Goal: Task Accomplishment & Management: Complete application form

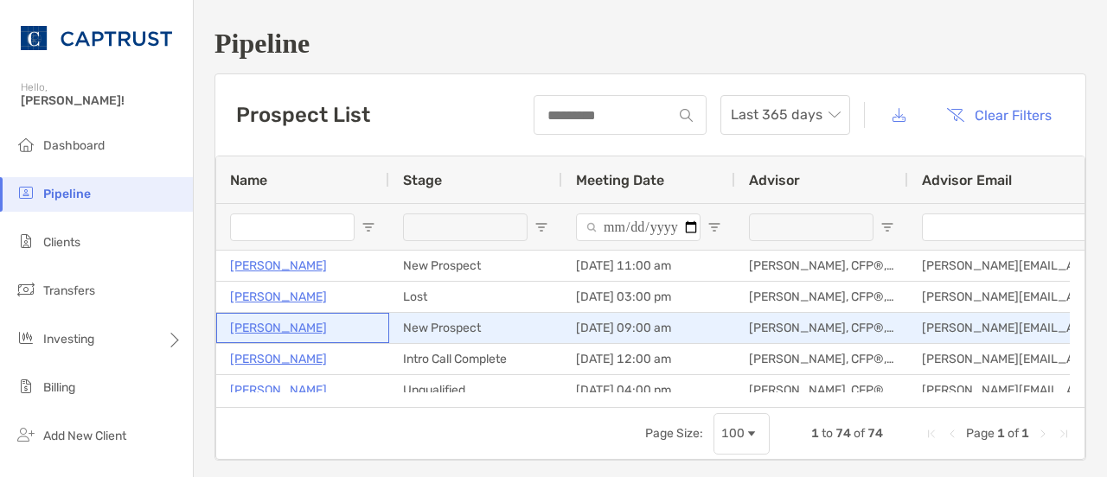
click at [297, 324] on p "[PERSON_NAME]" at bounding box center [278, 328] width 97 height 22
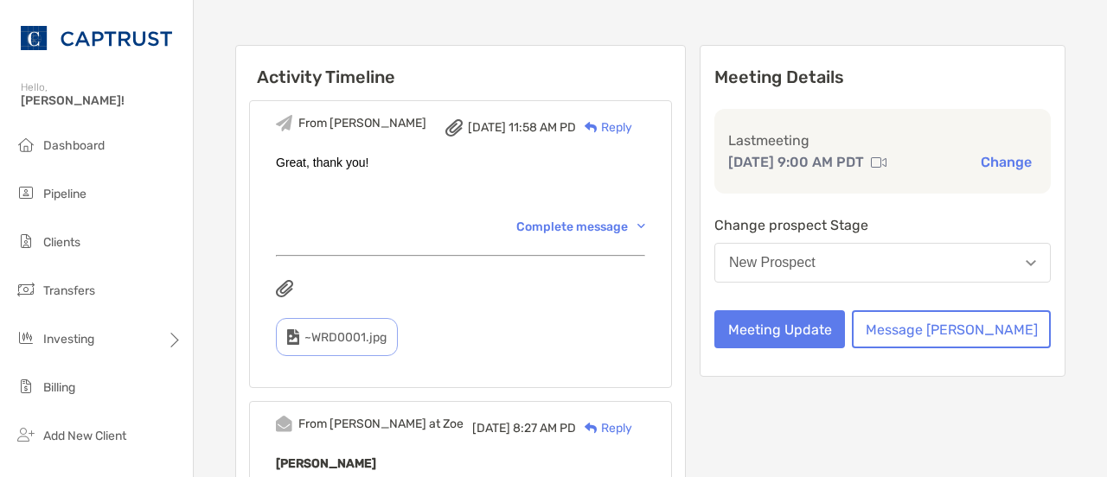
scroll to position [152, 0]
click at [845, 328] on button "Meeting Update" at bounding box center [779, 329] width 131 height 38
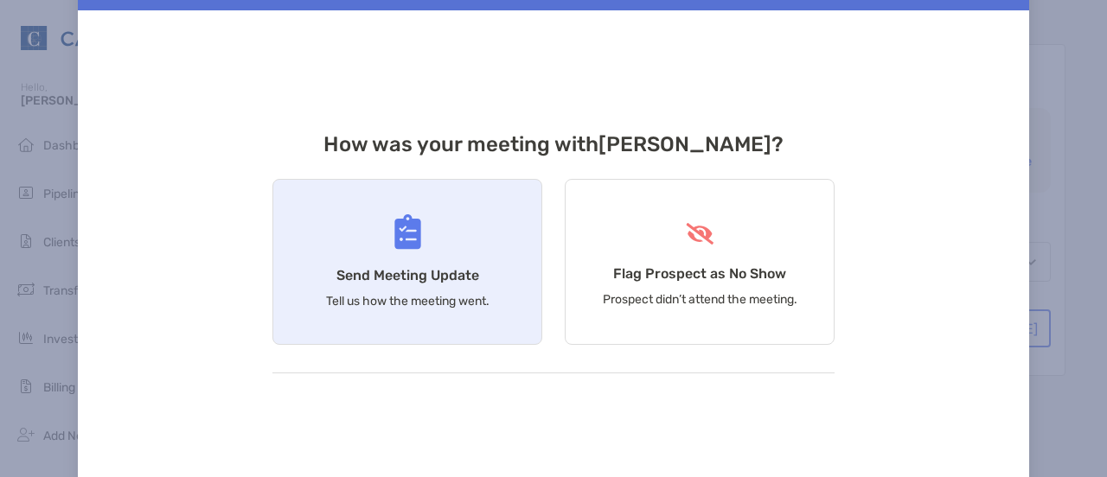
click at [455, 300] on p "Tell us how the meeting went." at bounding box center [407, 301] width 163 height 15
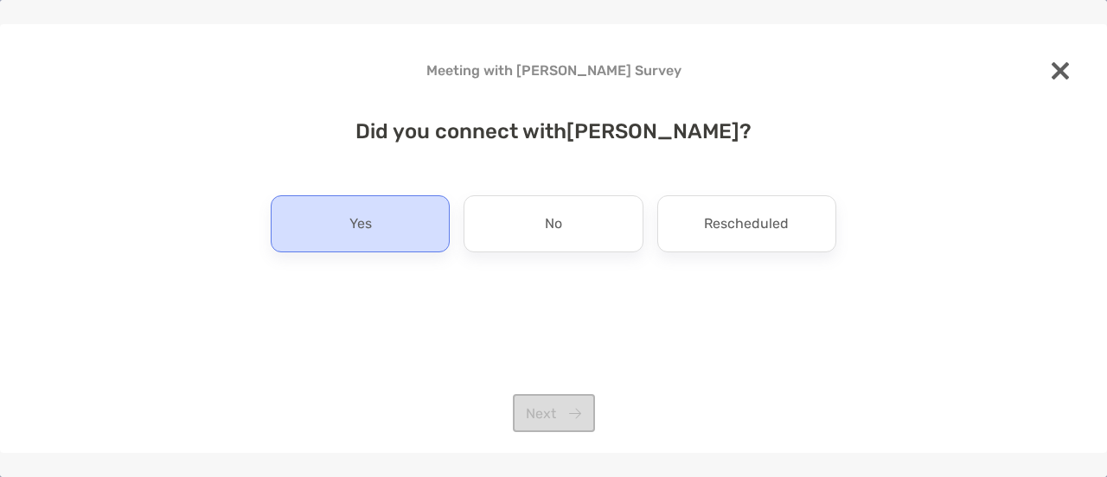
click at [372, 227] on div "Yes" at bounding box center [360, 223] width 179 height 57
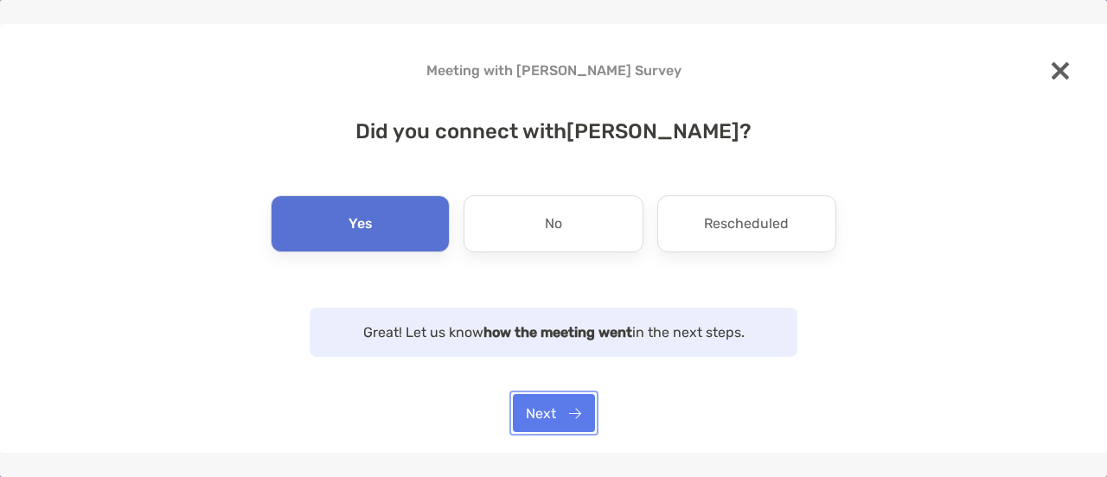
click at [536, 424] on button "Next" at bounding box center [554, 413] width 82 height 38
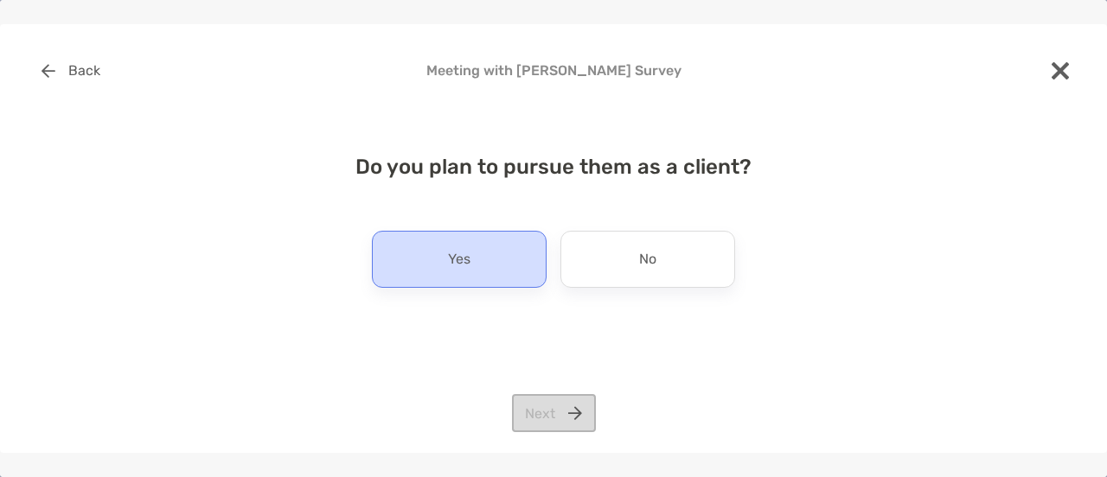
click at [484, 278] on div "Yes" at bounding box center [459, 259] width 175 height 57
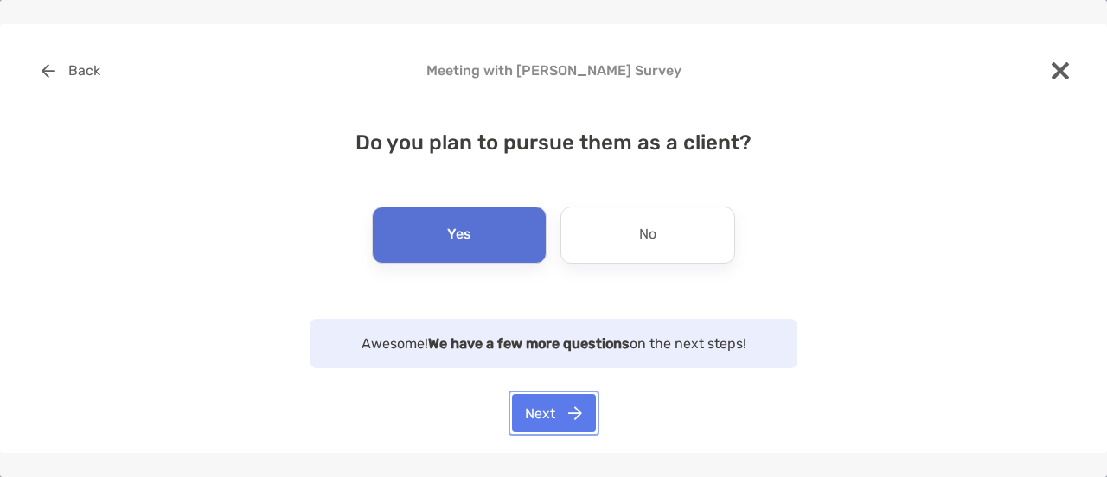
click at [551, 416] on button "Next" at bounding box center [554, 413] width 84 height 38
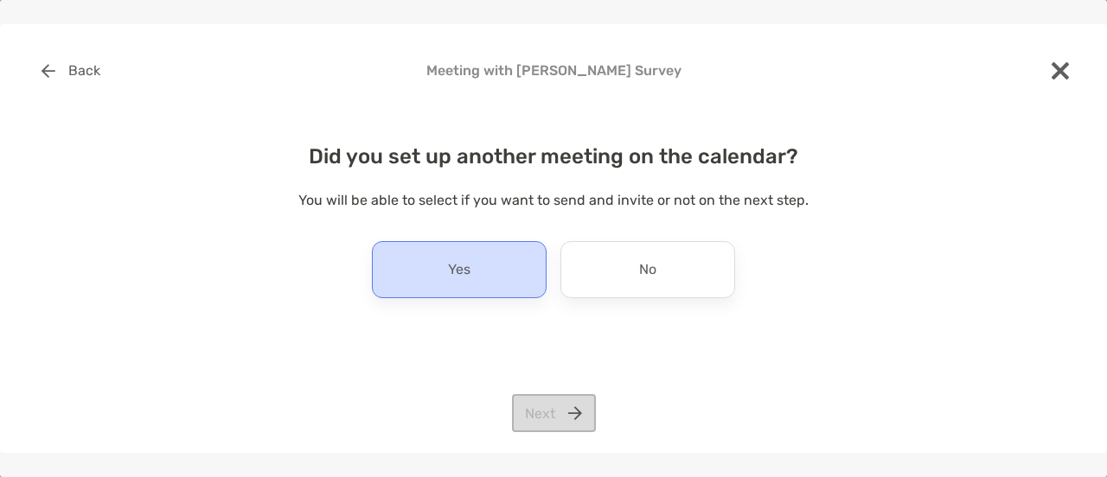
click at [526, 278] on div "Yes" at bounding box center [459, 269] width 175 height 57
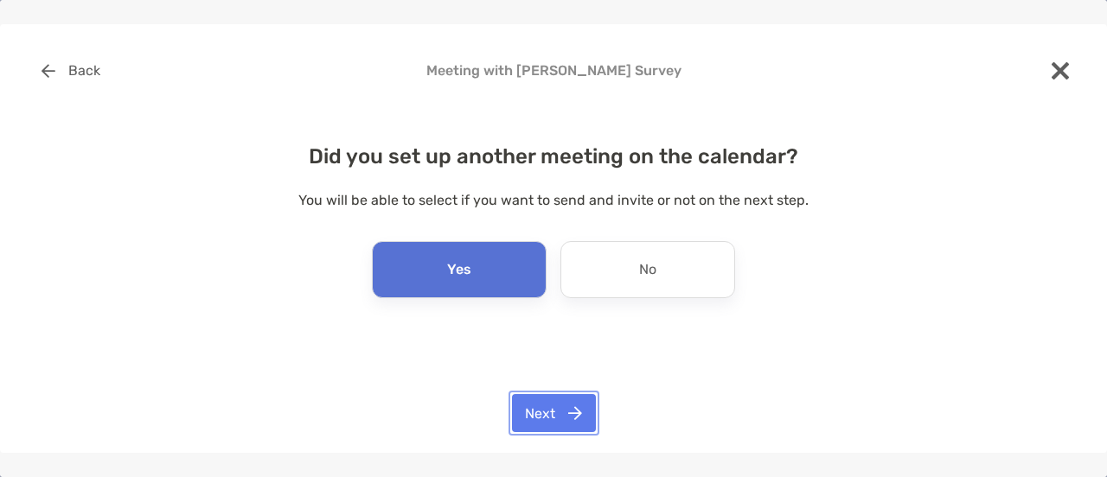
click at [550, 413] on button "Next" at bounding box center [554, 413] width 84 height 38
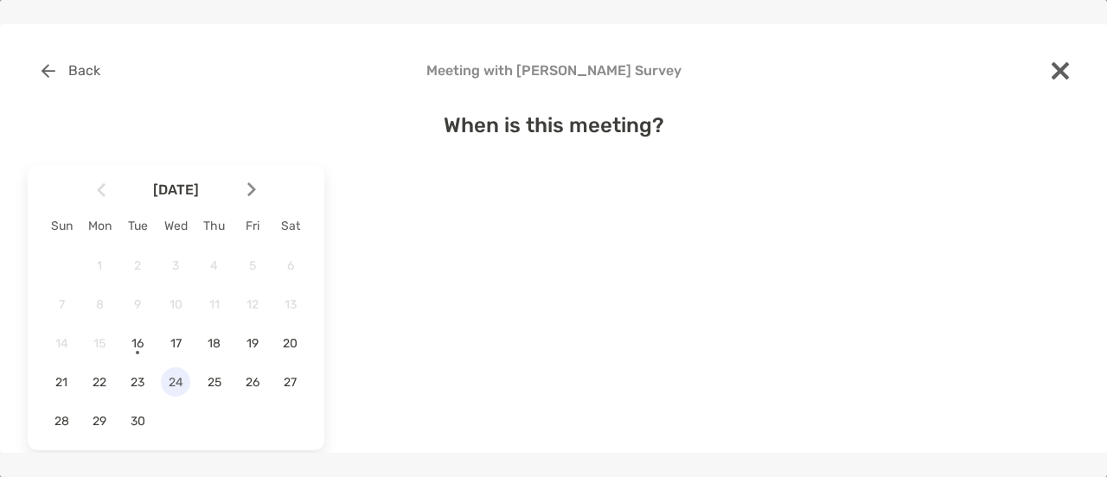
click at [172, 379] on span "24" at bounding box center [175, 382] width 29 height 15
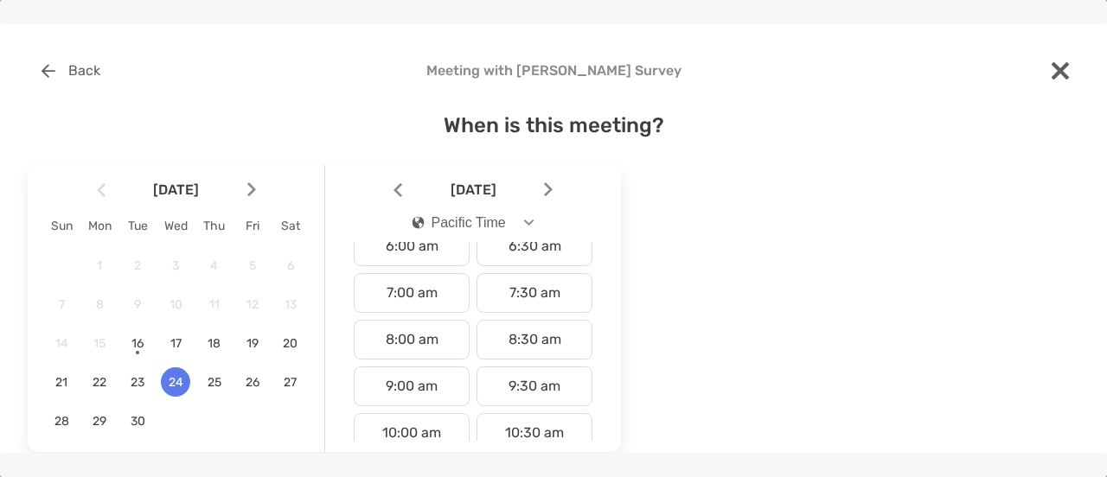
scroll to position [311, 0]
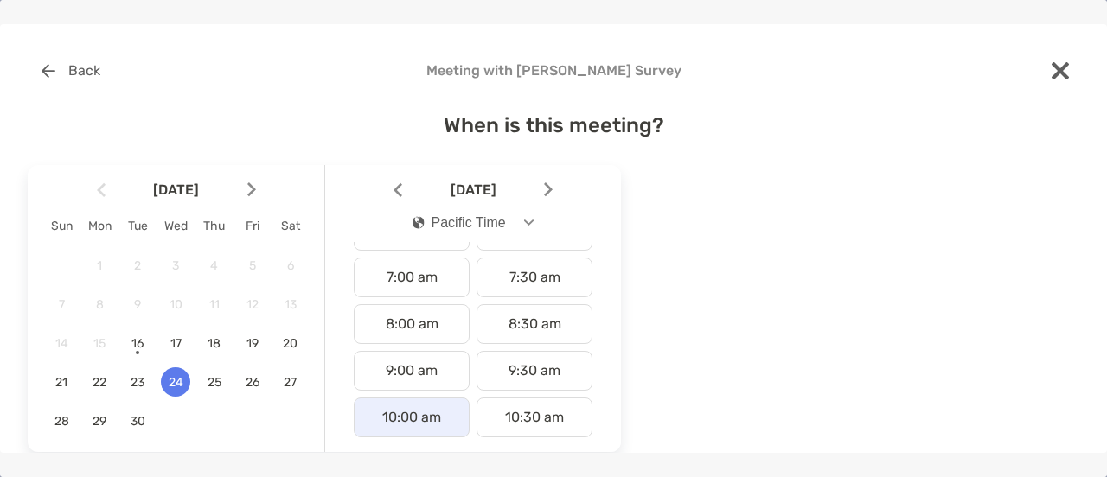
click at [414, 413] on div "10:00 am" at bounding box center [412, 418] width 116 height 40
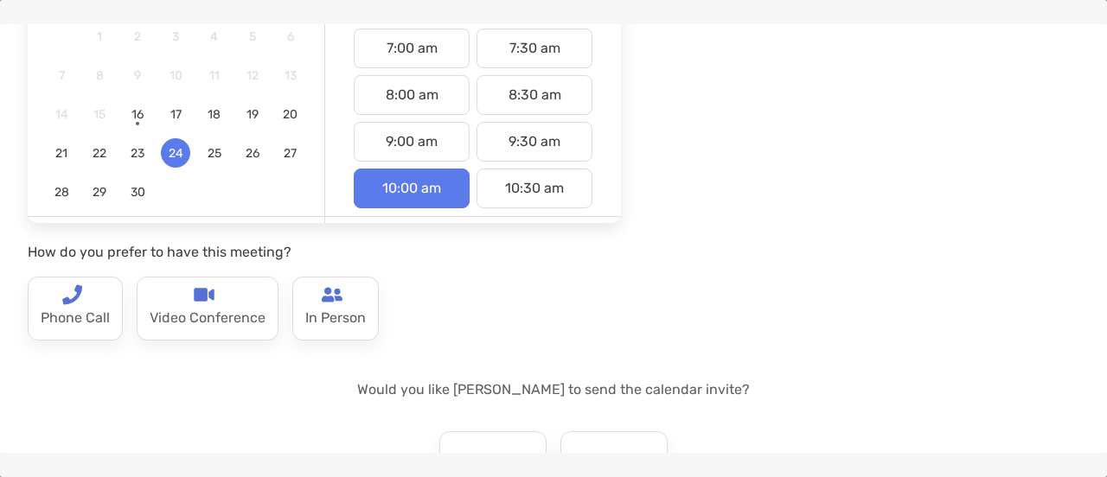
scroll to position [247, 0]
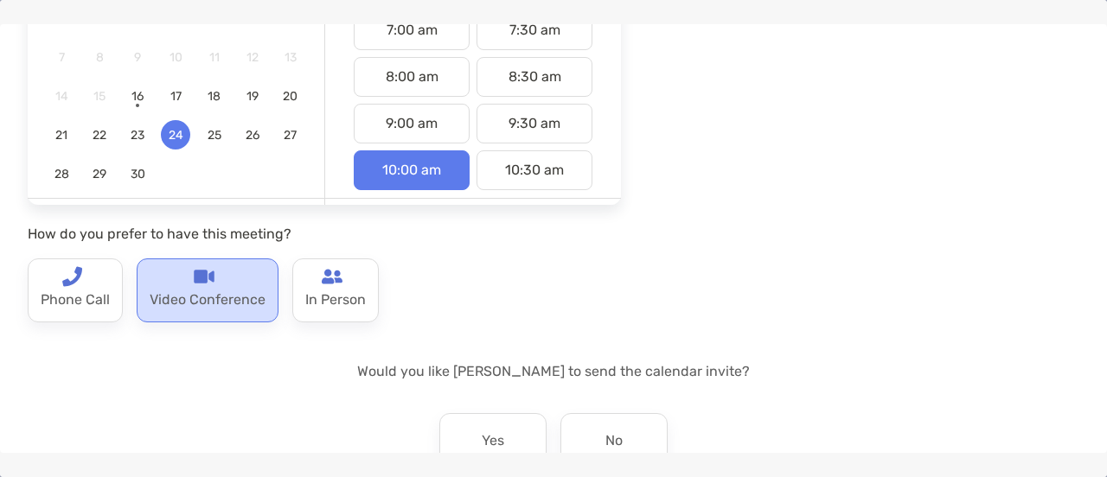
click at [224, 290] on p "Video Conference" at bounding box center [208, 301] width 116 height 28
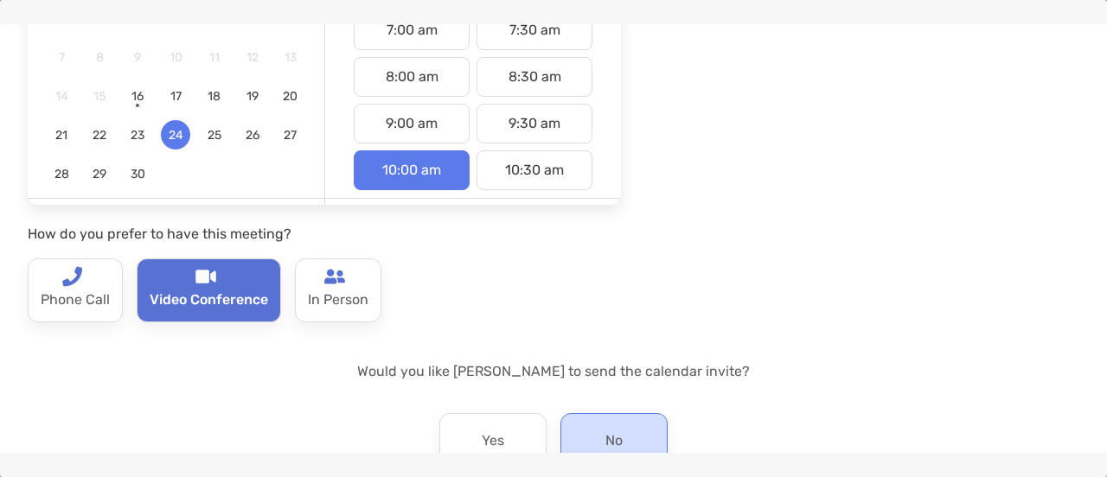
click at [595, 444] on div "No" at bounding box center [613, 441] width 107 height 57
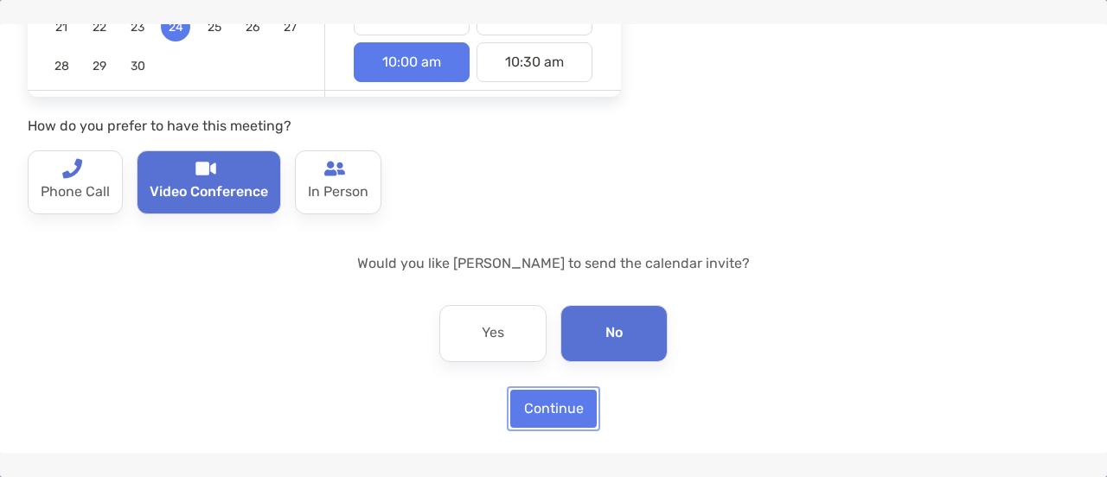
click at [540, 398] on button "Continue" at bounding box center [553, 409] width 86 height 38
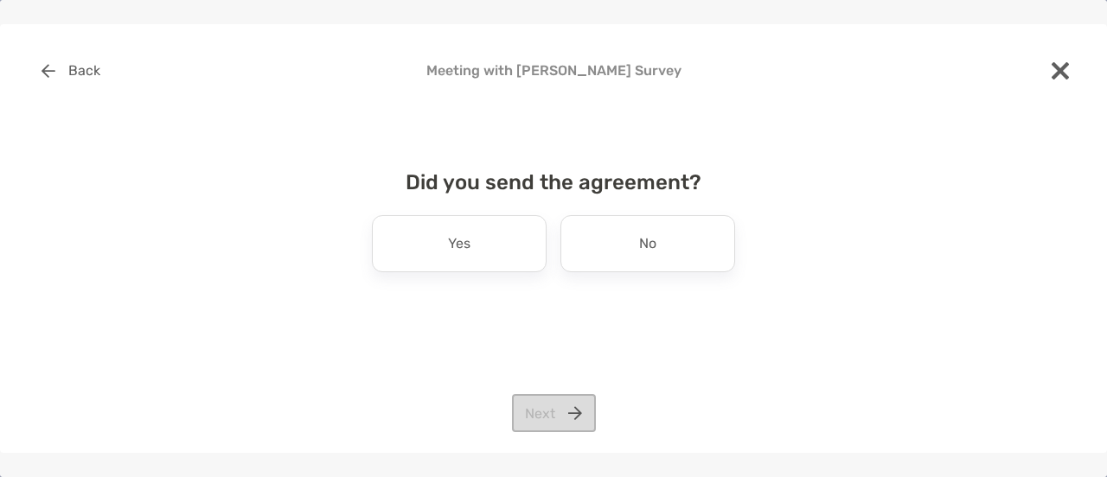
scroll to position [0, 0]
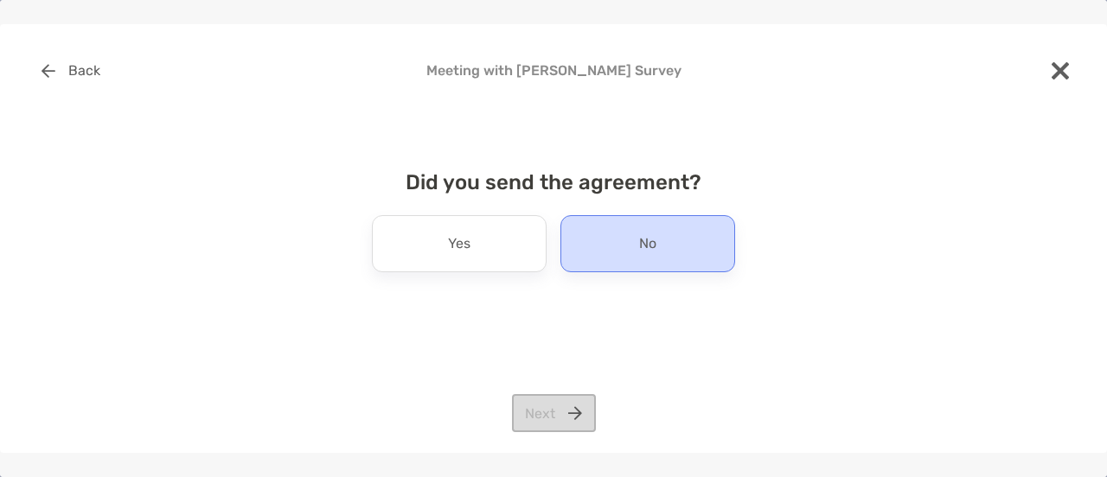
click at [616, 250] on div "No" at bounding box center [647, 243] width 175 height 57
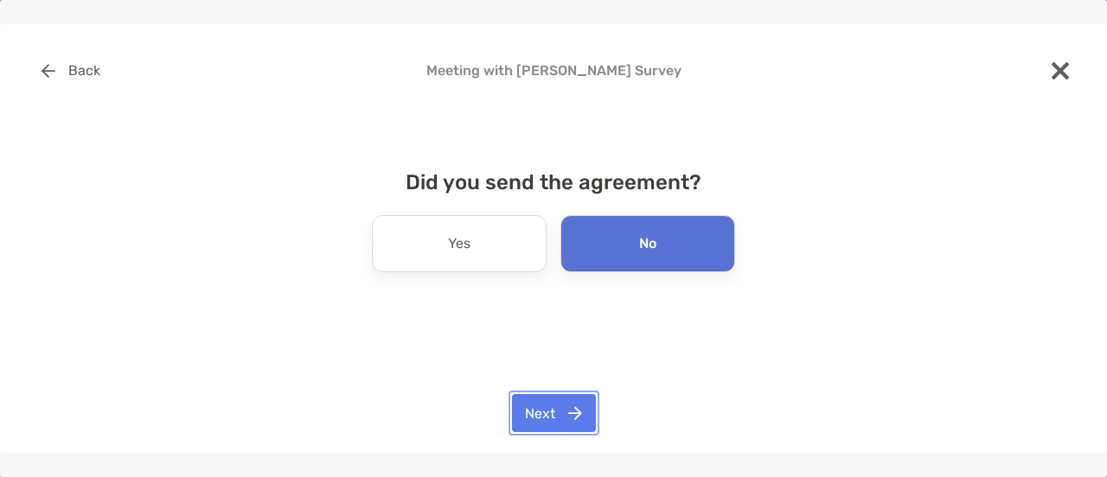
click at [559, 418] on button "Next" at bounding box center [554, 413] width 84 height 38
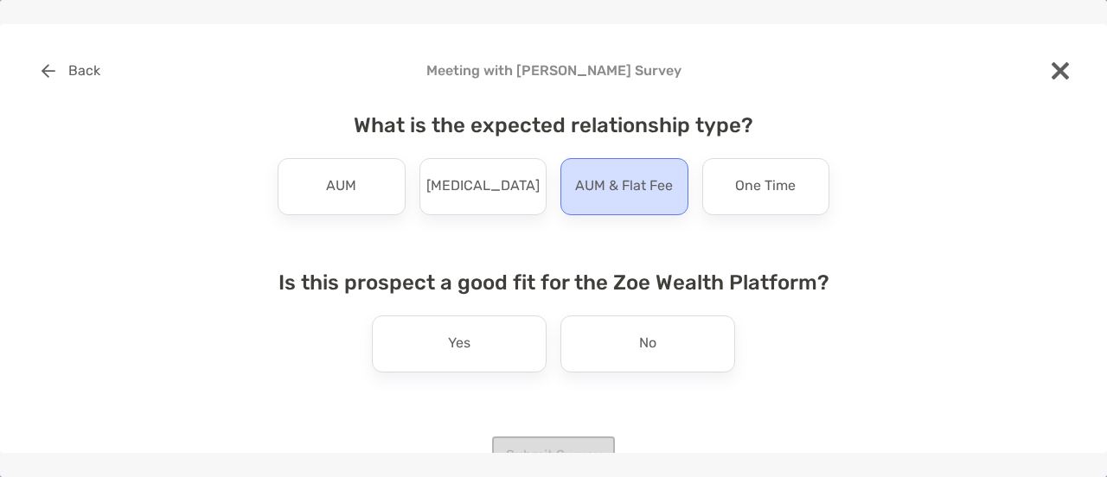
click at [585, 195] on p "AUM & Flat Fee" at bounding box center [624, 187] width 98 height 28
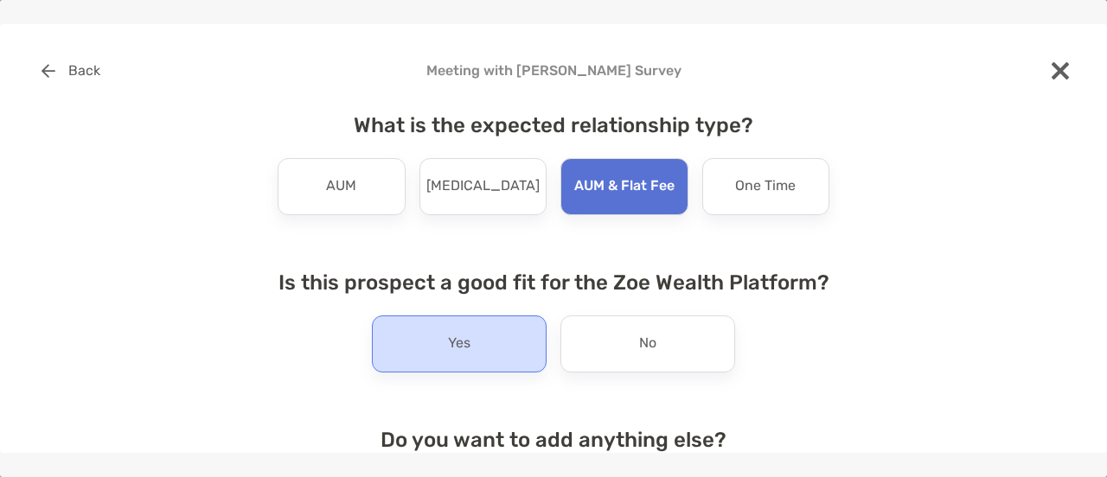
click at [467, 348] on div "Yes" at bounding box center [459, 344] width 175 height 57
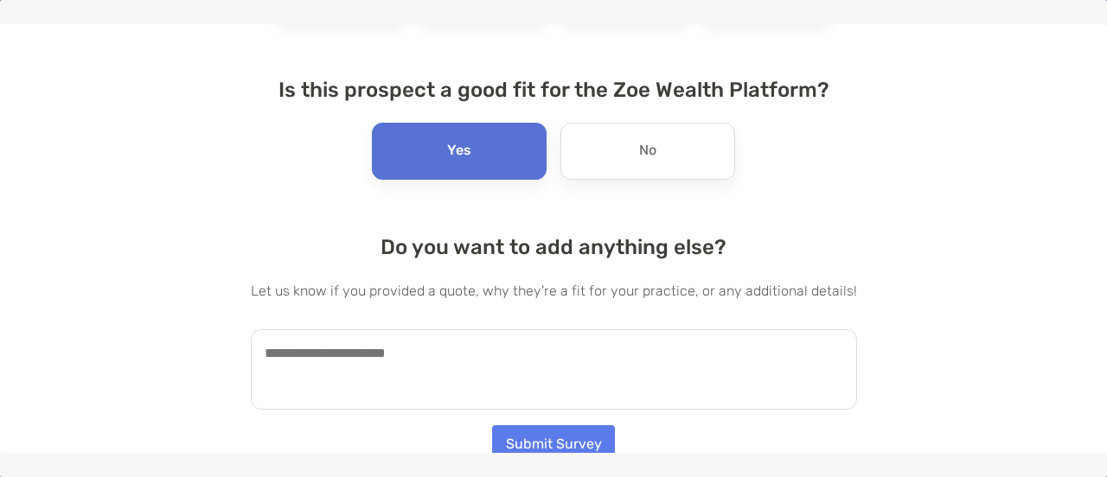
scroll to position [202, 0]
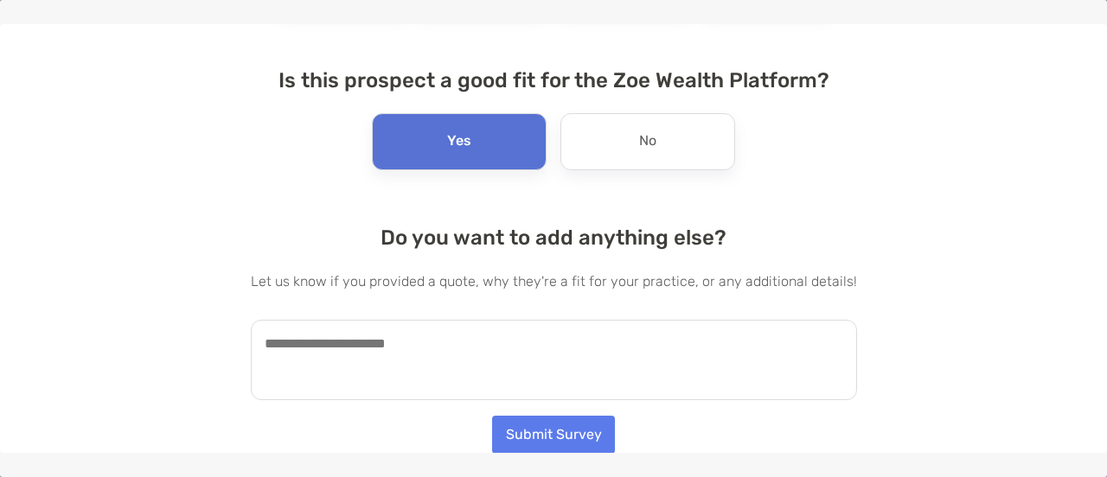
click at [457, 347] on textarea at bounding box center [554, 360] width 606 height 80
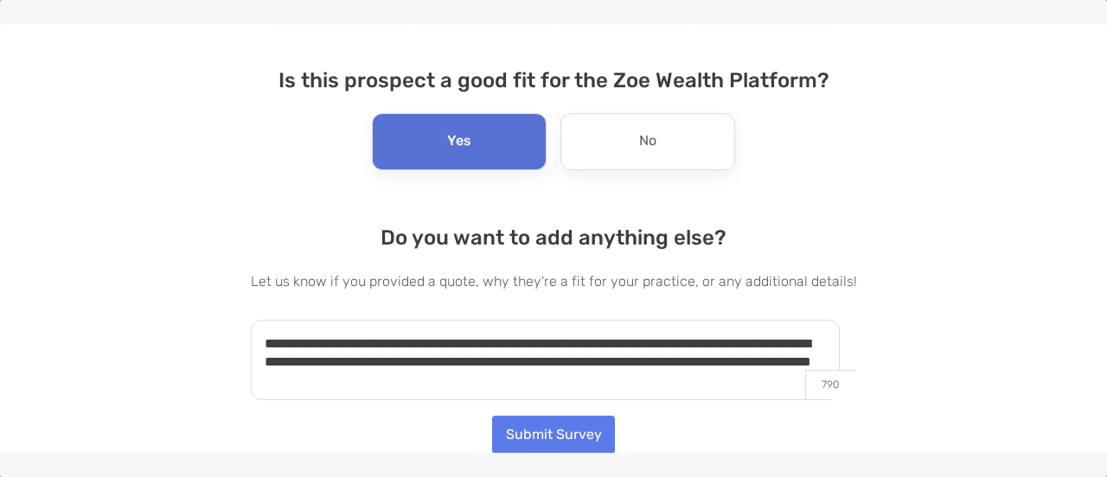
type textarea "**********"
click at [550, 423] on button "Submit Survey" at bounding box center [553, 435] width 123 height 38
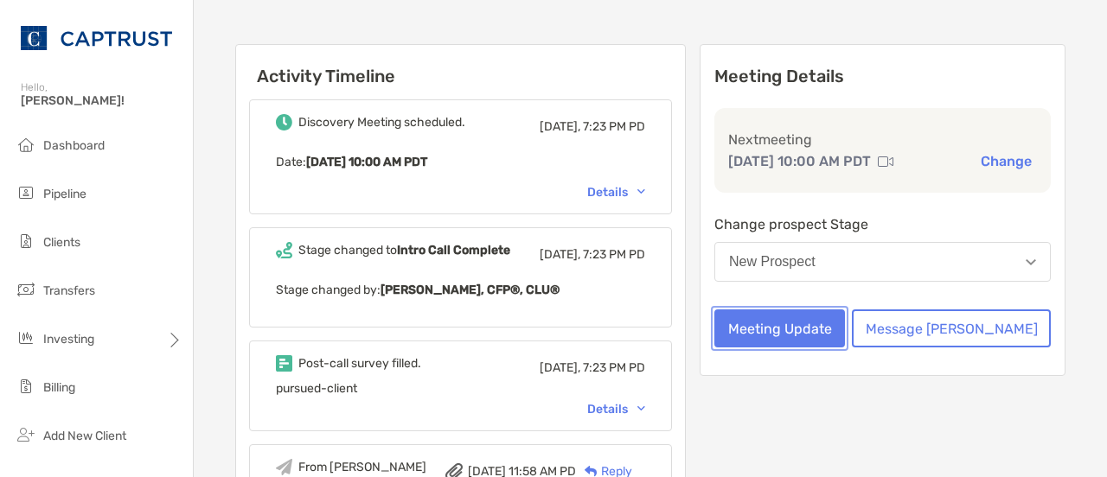
scroll to position [0, 0]
